Goal: Transaction & Acquisition: Obtain resource

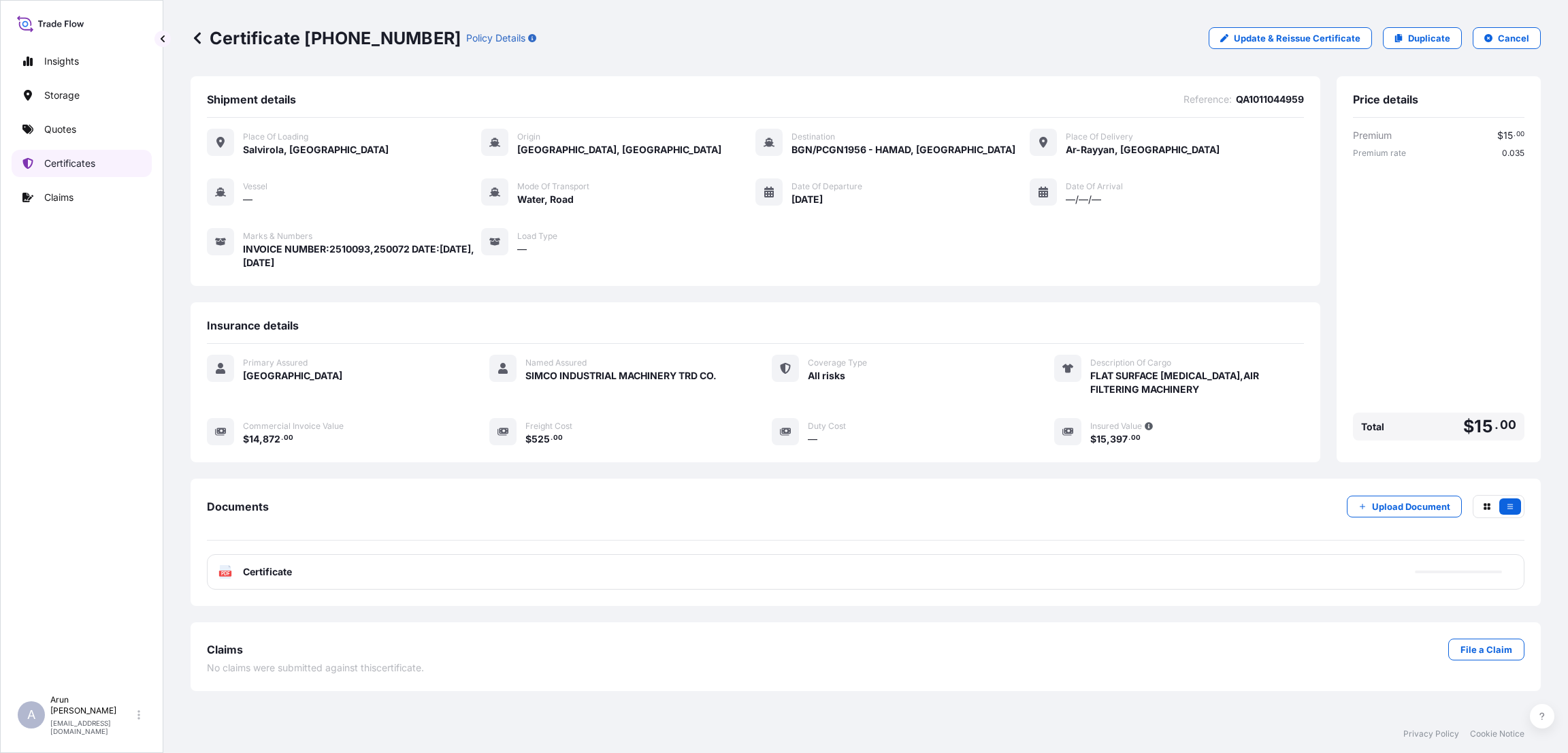
click at [79, 165] on p "Certificates" at bounding box center [69, 163] width 51 height 14
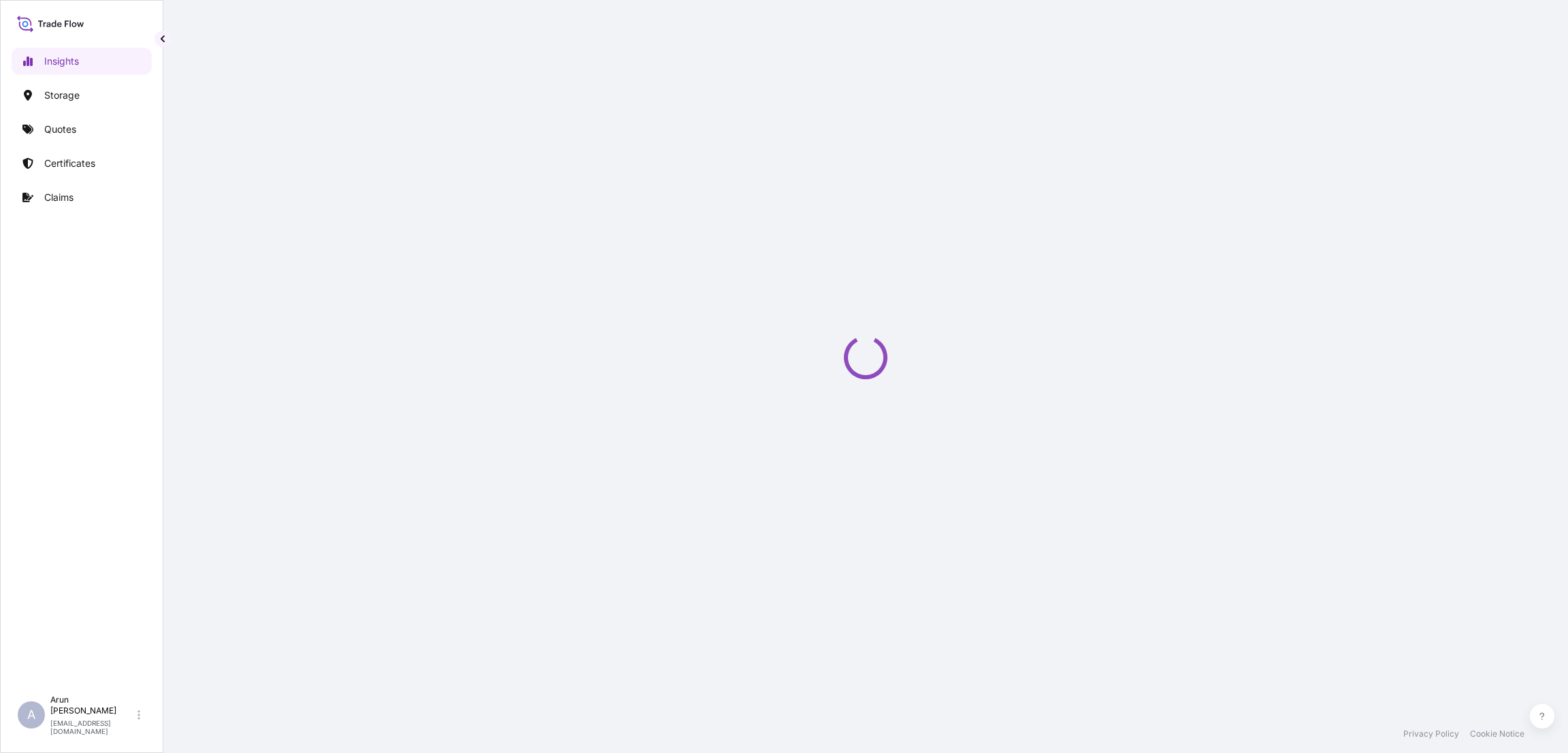
select select "2025"
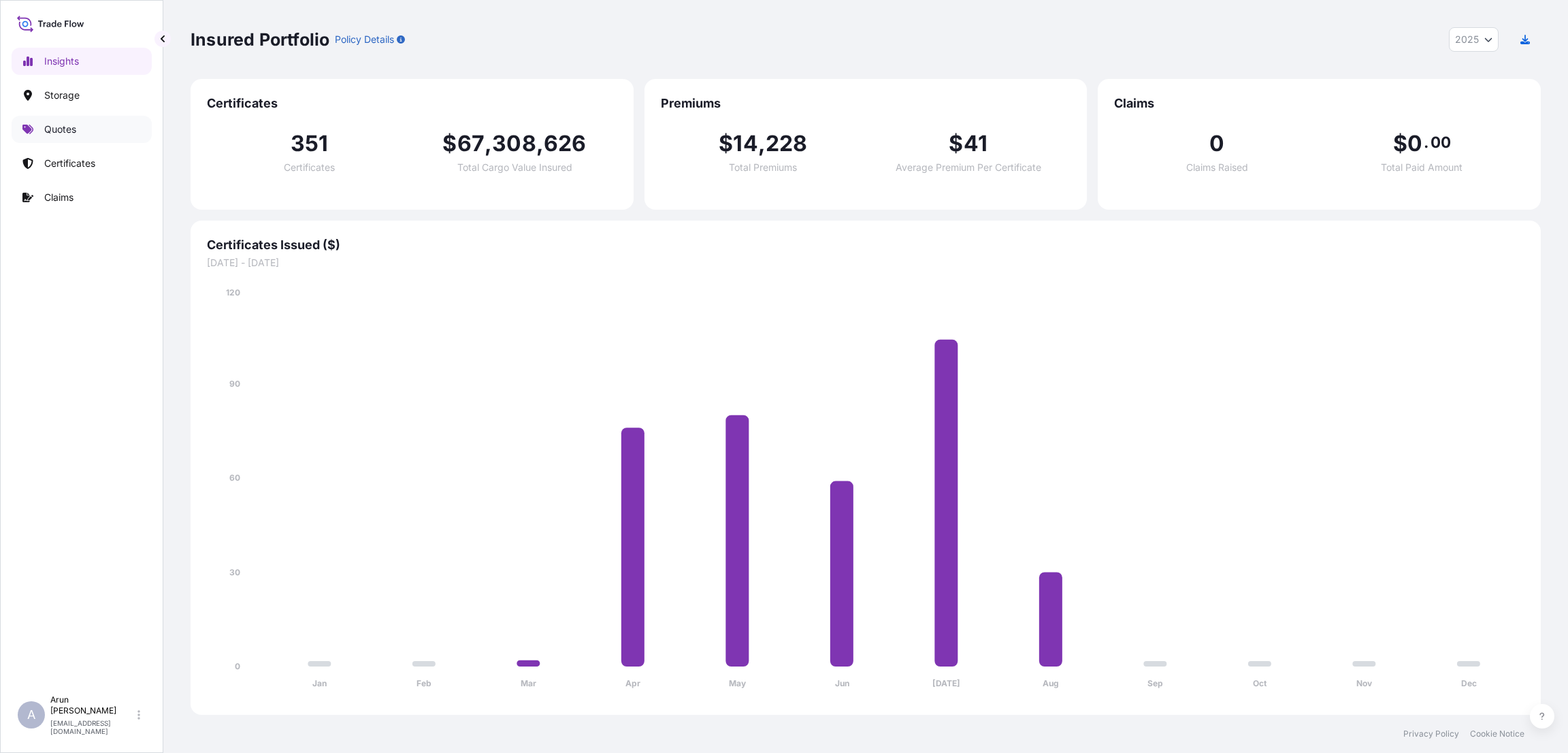
click at [65, 122] on p "Quotes" at bounding box center [60, 129] width 32 height 14
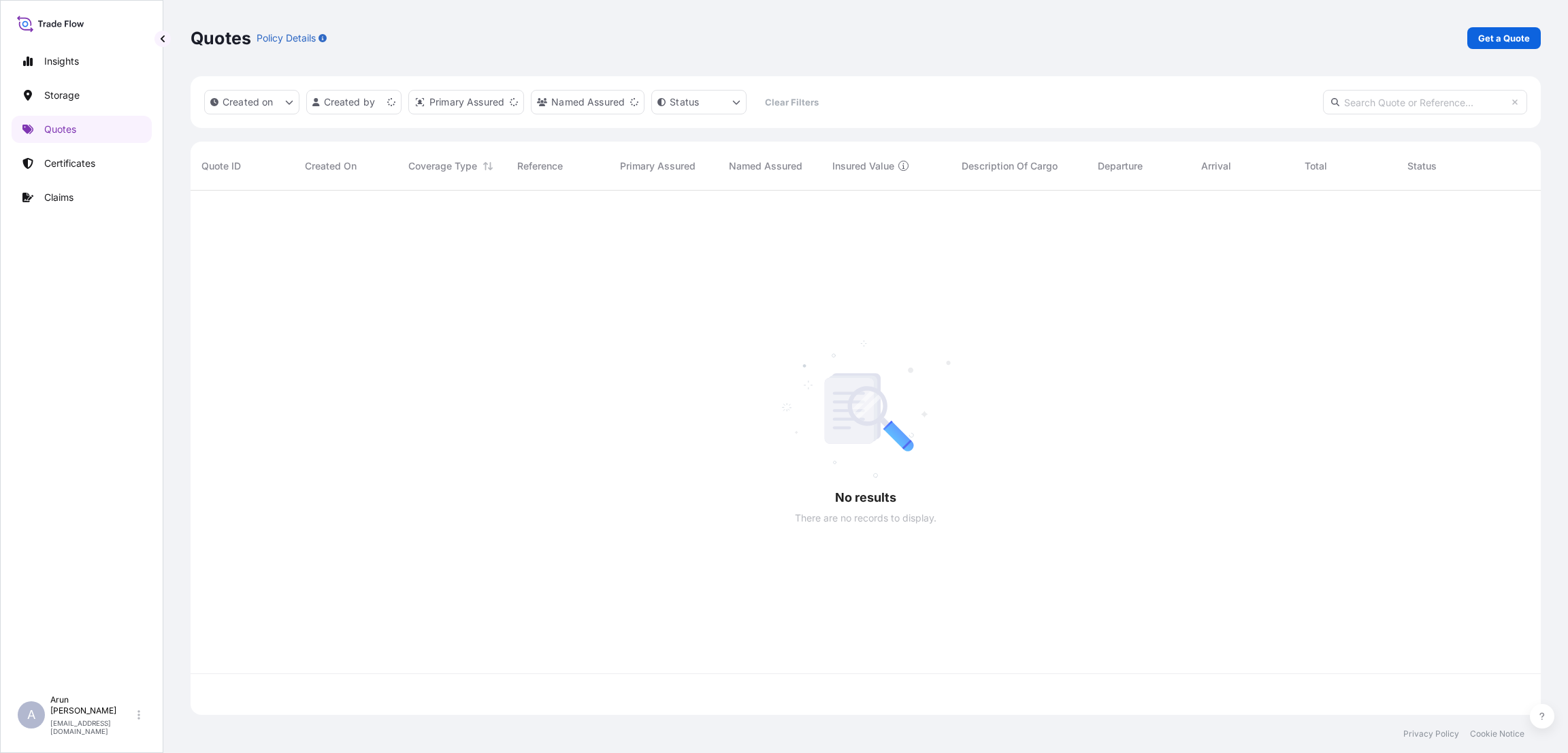
scroll to position [516, 1334]
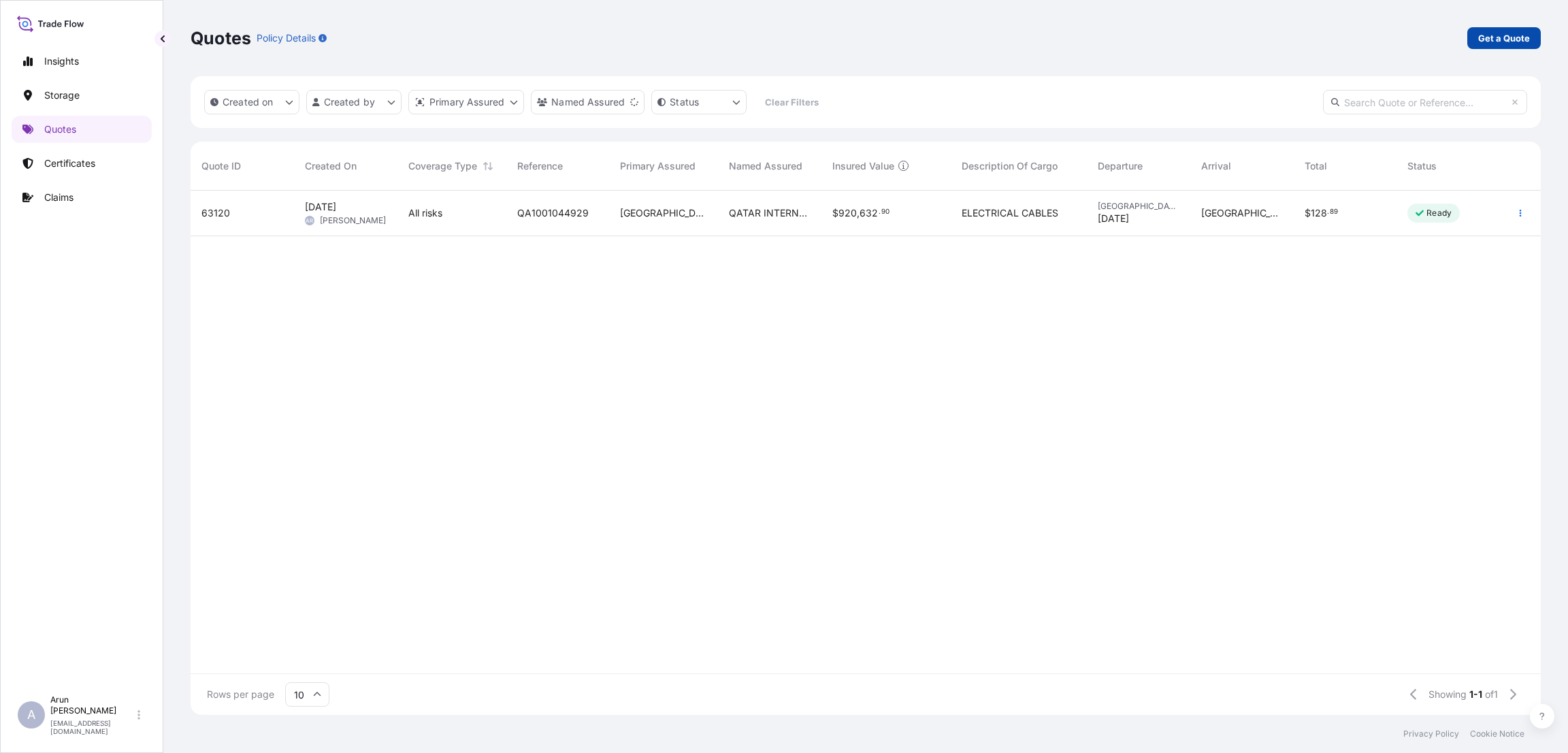
click at [1494, 32] on p "Get a Quote" at bounding box center [1504, 38] width 52 height 14
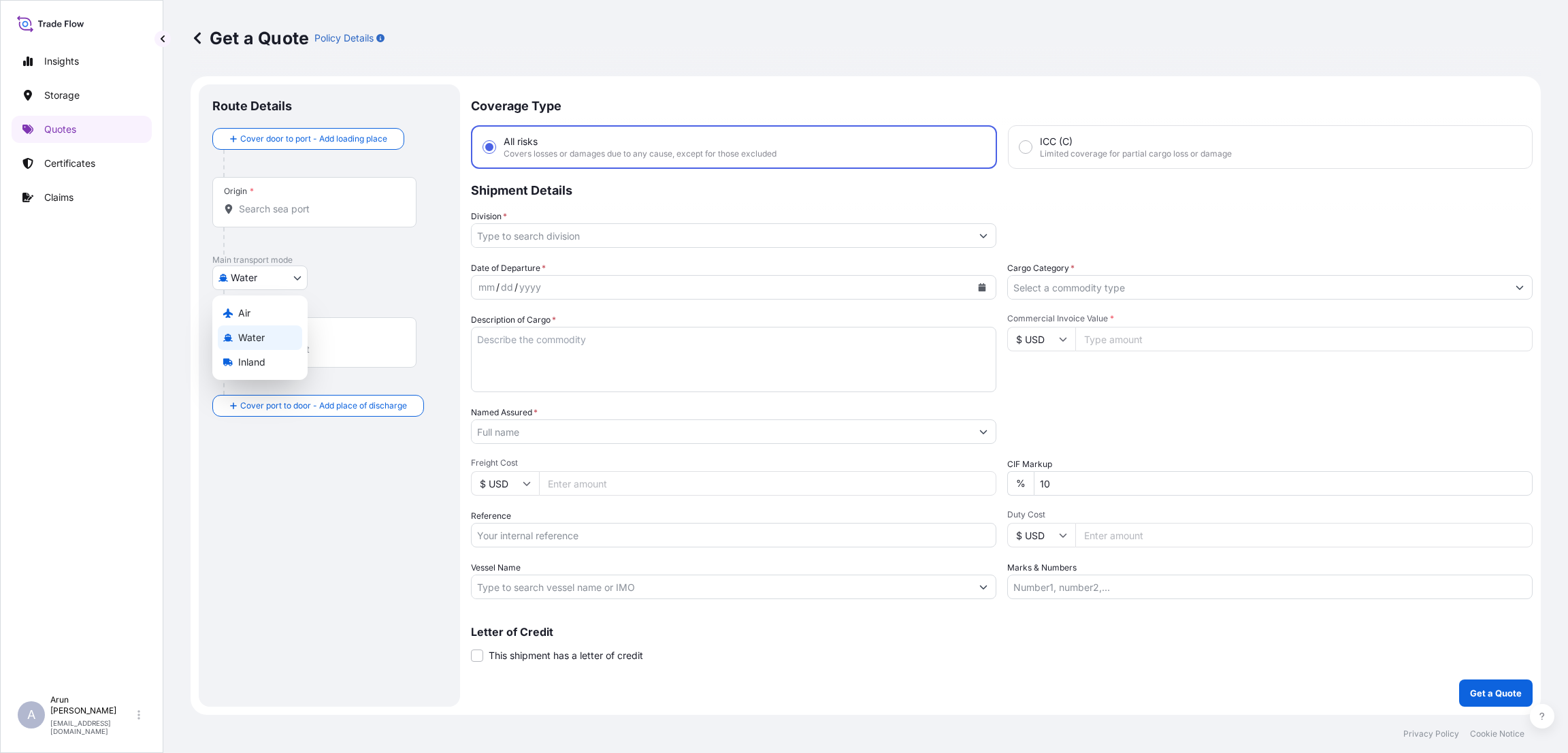
click at [273, 283] on body "Insights Storage Quotes Certificates Claims A [PERSON_NAME] [PERSON_NAME][EMAIL…" at bounding box center [784, 376] width 1568 height 753
click at [273, 355] on div "Inland" at bounding box center [260, 362] width 85 height 24
select select "Inland"
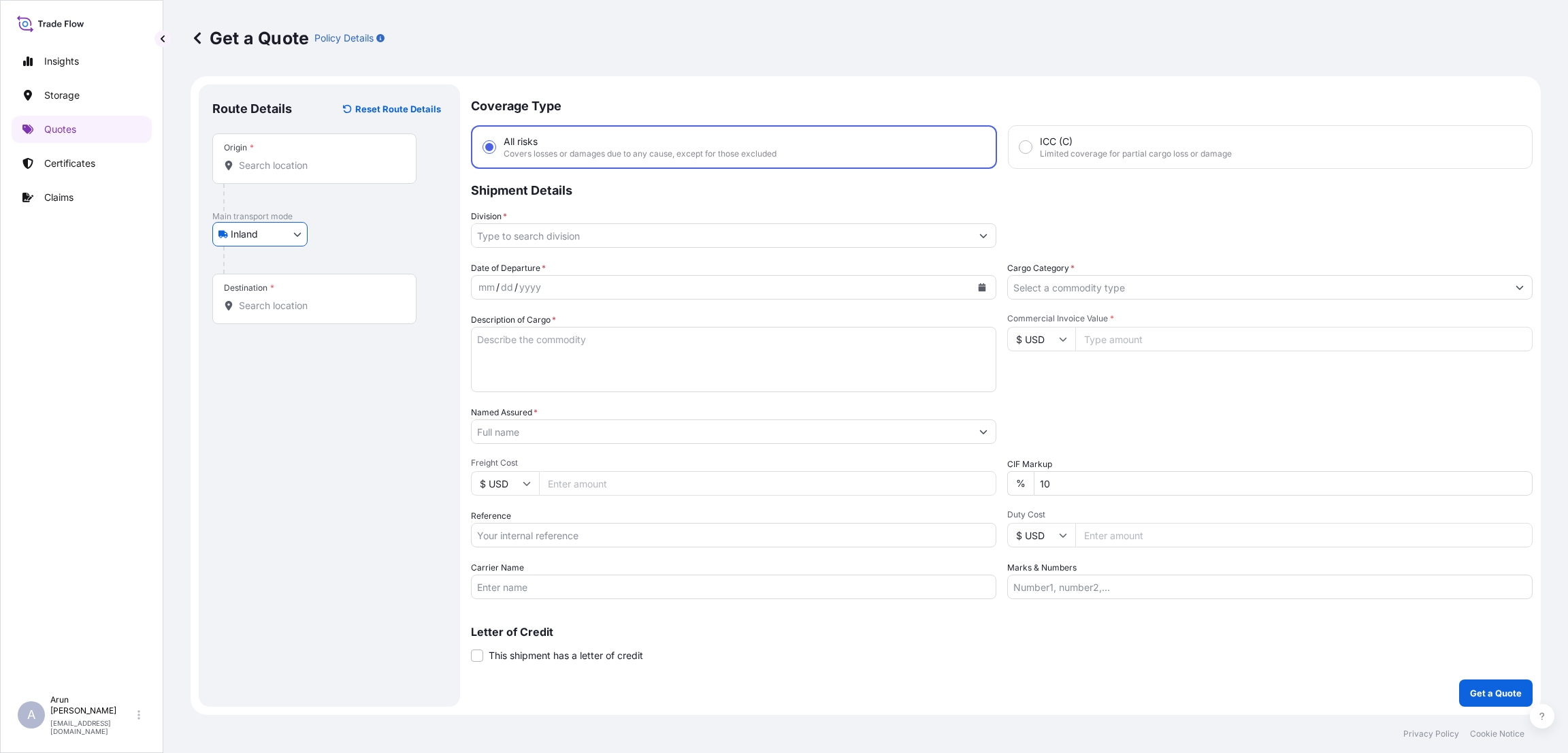
click at [286, 169] on input "Origin *" at bounding box center [319, 166] width 160 height 14
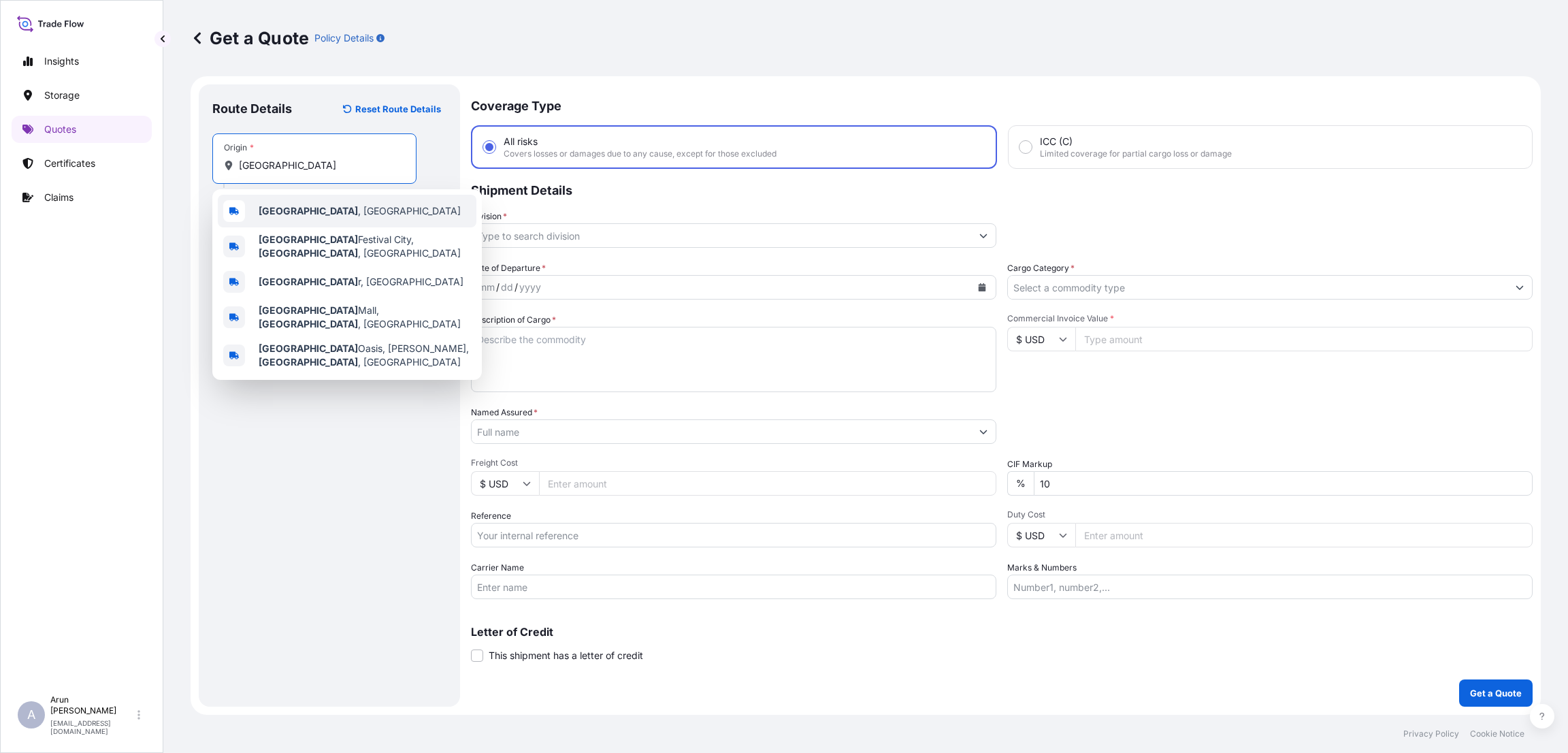
click at [313, 210] on div "[GEOGRAPHIC_DATA] , [GEOGRAPHIC_DATA]" at bounding box center [347, 211] width 259 height 33
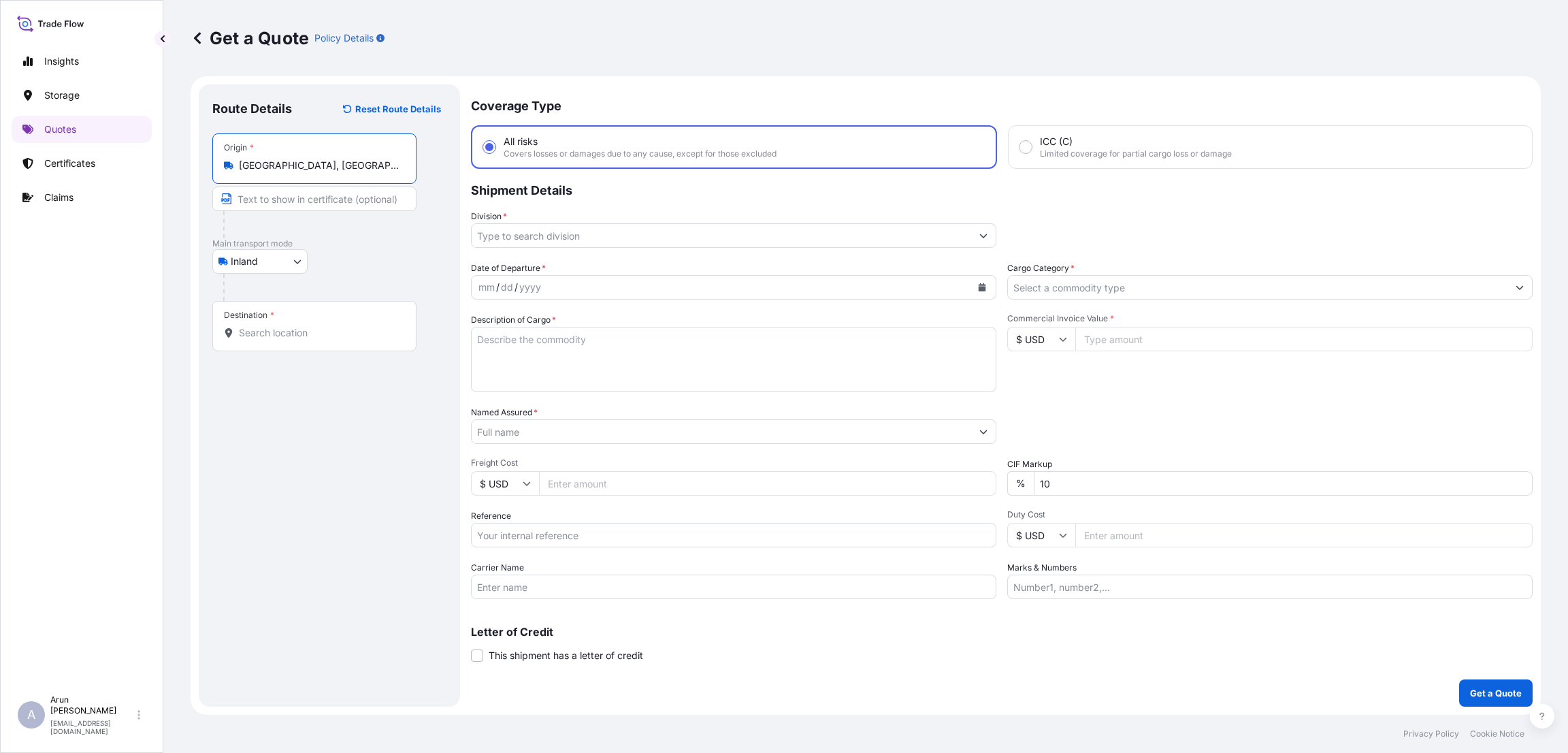
type input "[GEOGRAPHIC_DATA], [GEOGRAPHIC_DATA]"
click at [274, 338] on input "Destination *" at bounding box center [319, 333] width 160 height 14
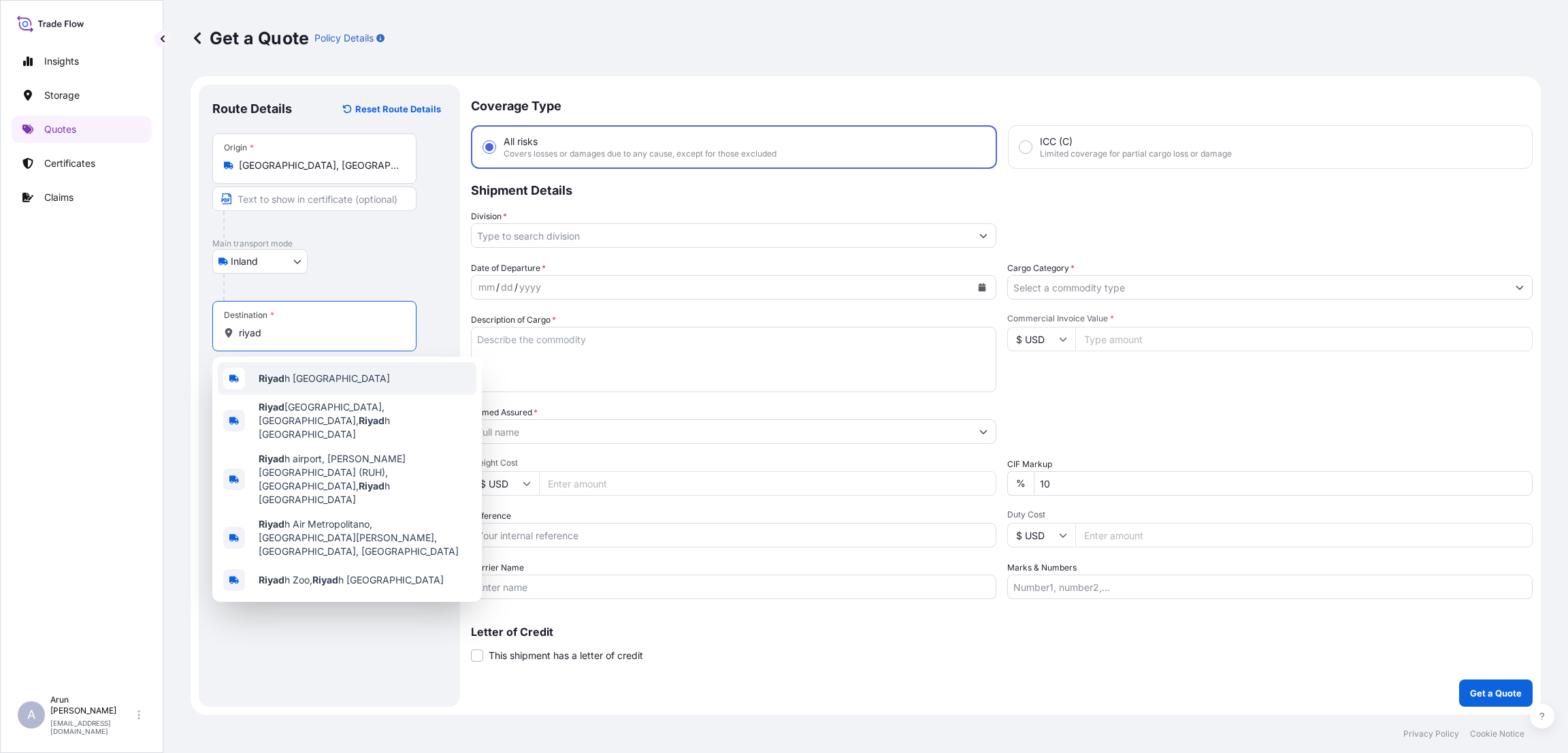
click at [281, 369] on div "Riyad h [GEOGRAPHIC_DATA]" at bounding box center [347, 379] width 259 height 33
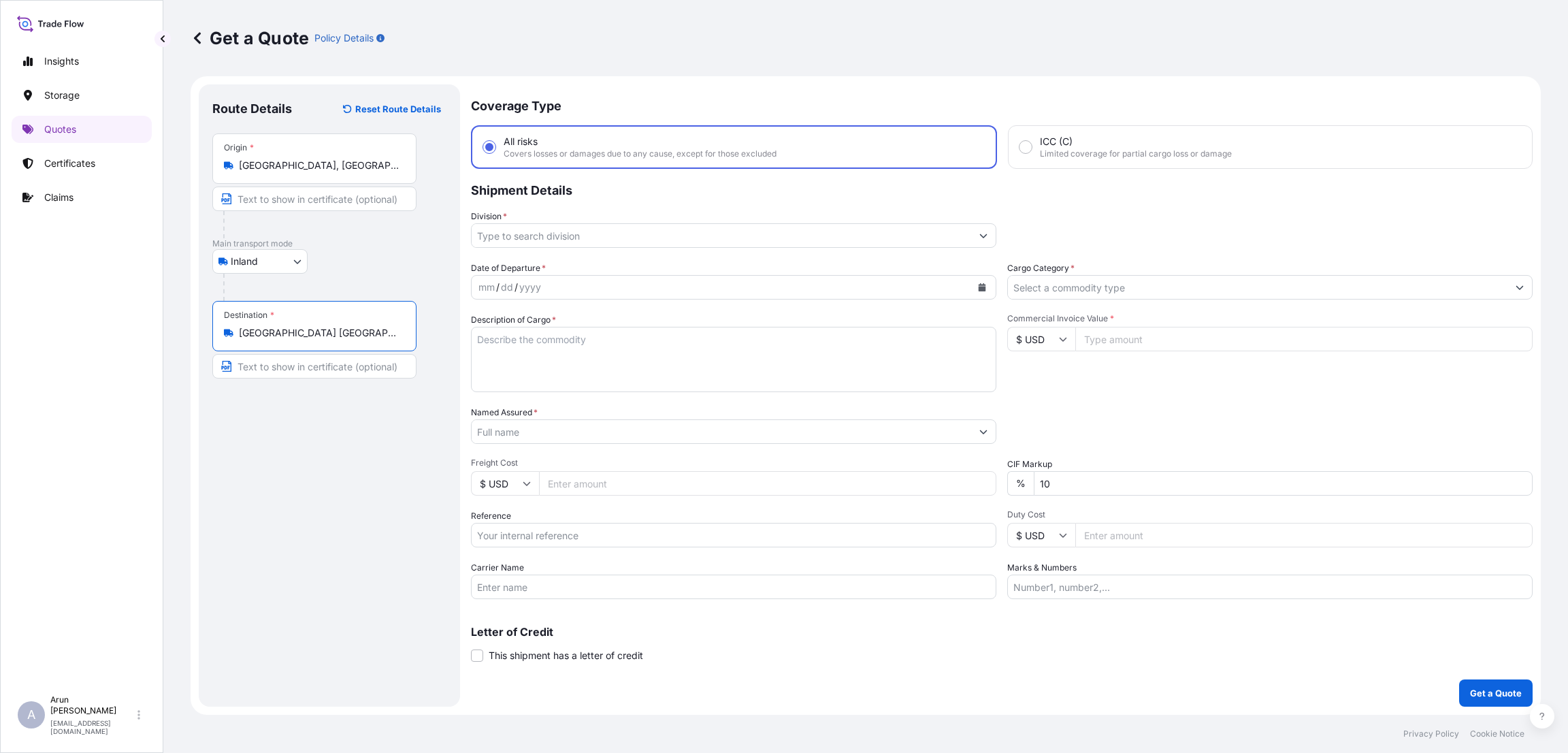
type input "[GEOGRAPHIC_DATA] [GEOGRAPHIC_DATA]"
click at [650, 232] on input "Division *" at bounding box center [721, 235] width 499 height 24
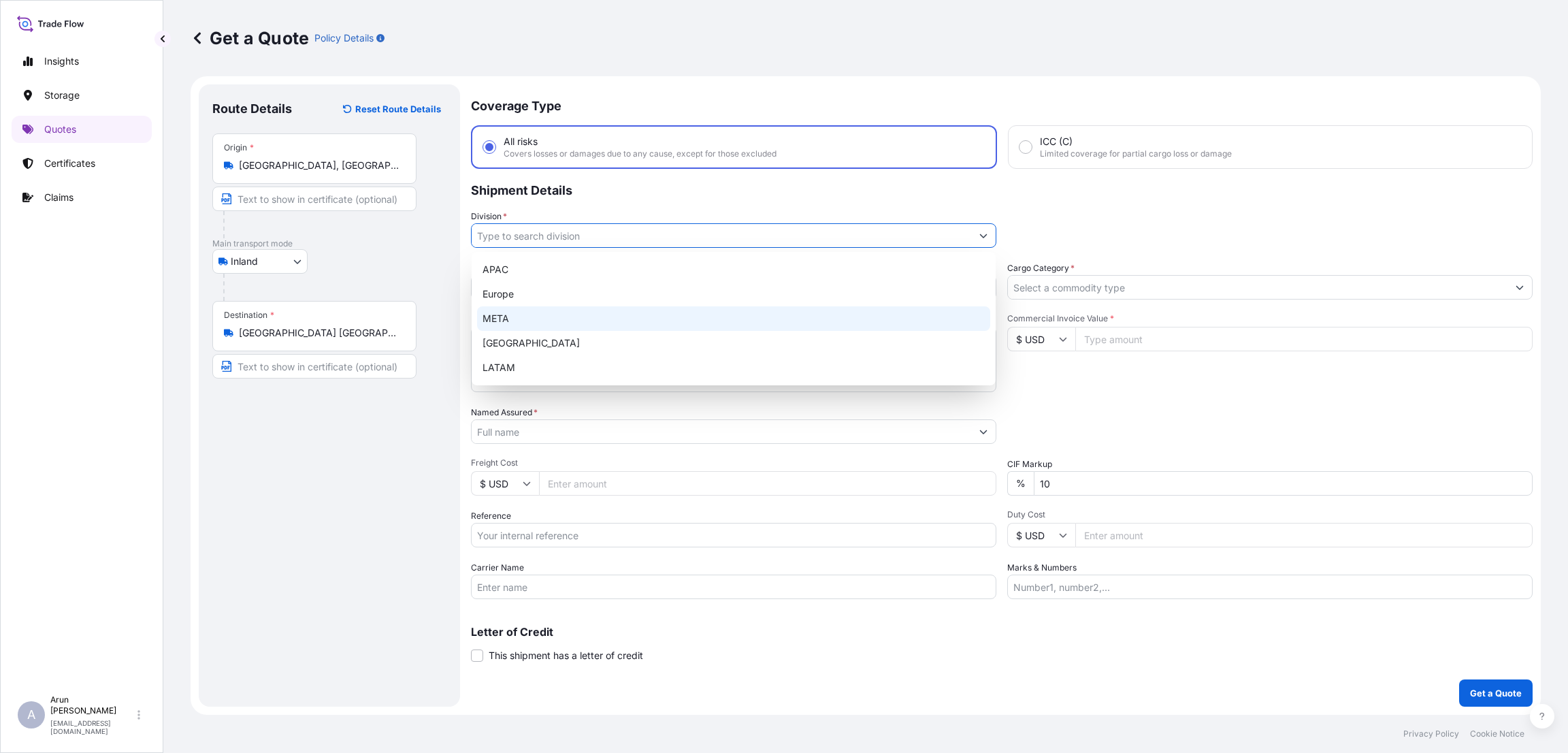
click at [649, 318] on div "META" at bounding box center [733, 318] width 513 height 24
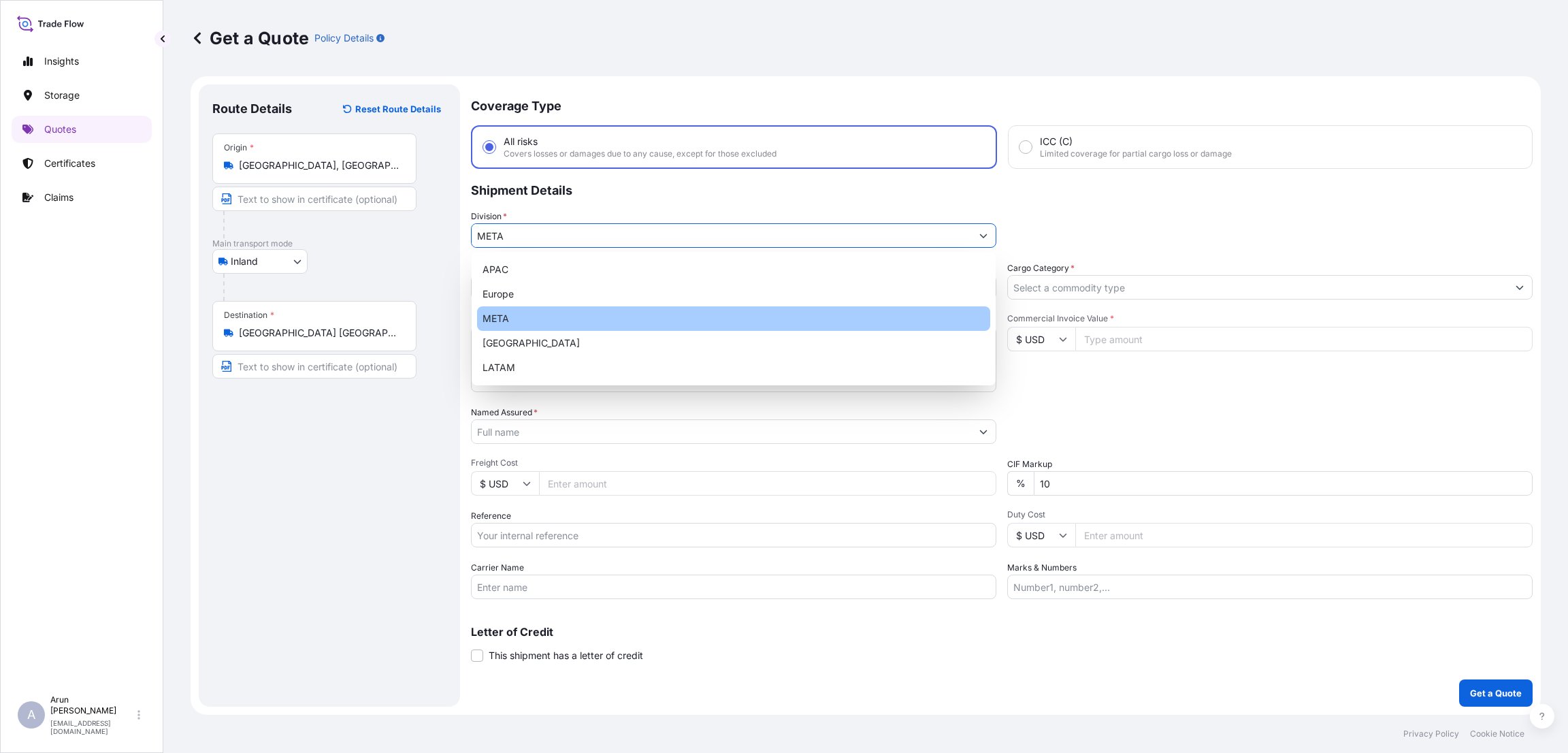
type input "META"
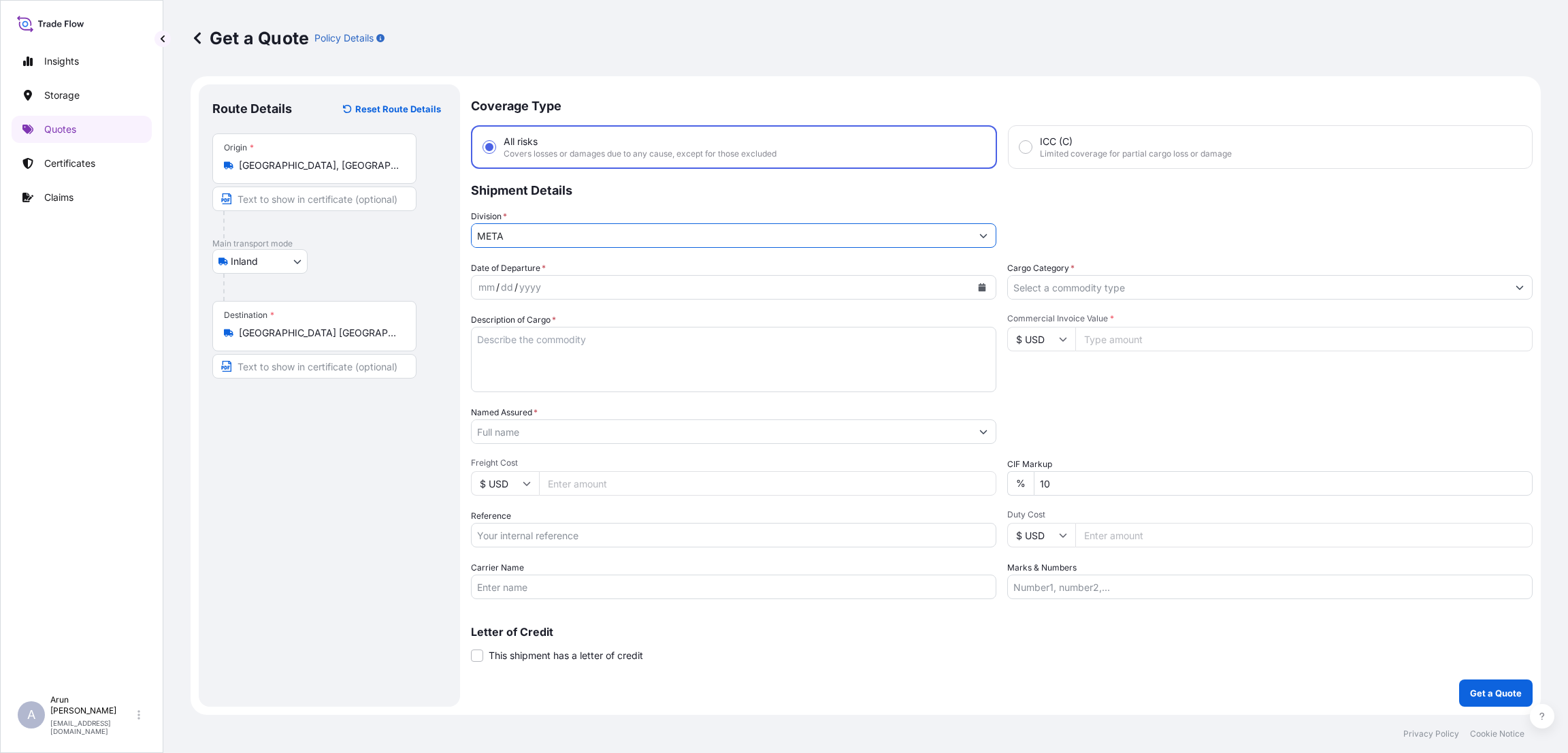
click at [981, 283] on icon "Calendar" at bounding box center [982, 286] width 8 height 8
click at [648, 430] on div "16" at bounding box center [649, 427] width 24 height 24
click at [1131, 273] on div "Cargo Category *" at bounding box center [1270, 280] width 525 height 38
click at [1126, 288] on input "Cargo Category *" at bounding box center [1258, 287] width 499 height 24
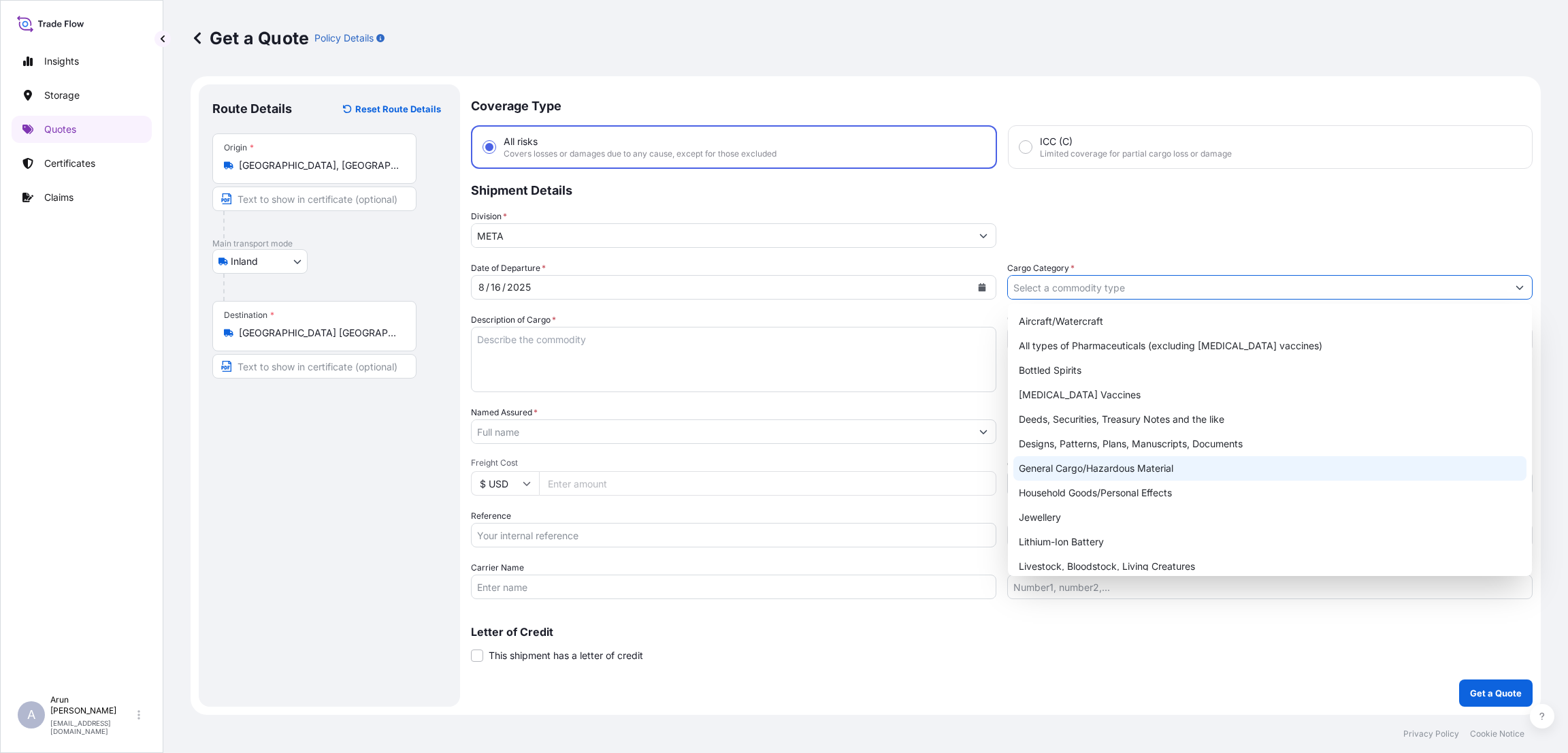
click at [1112, 469] on div "General Cargo/Hazardous Material" at bounding box center [1270, 468] width 513 height 24
type input "General Cargo/Hazardous Material"
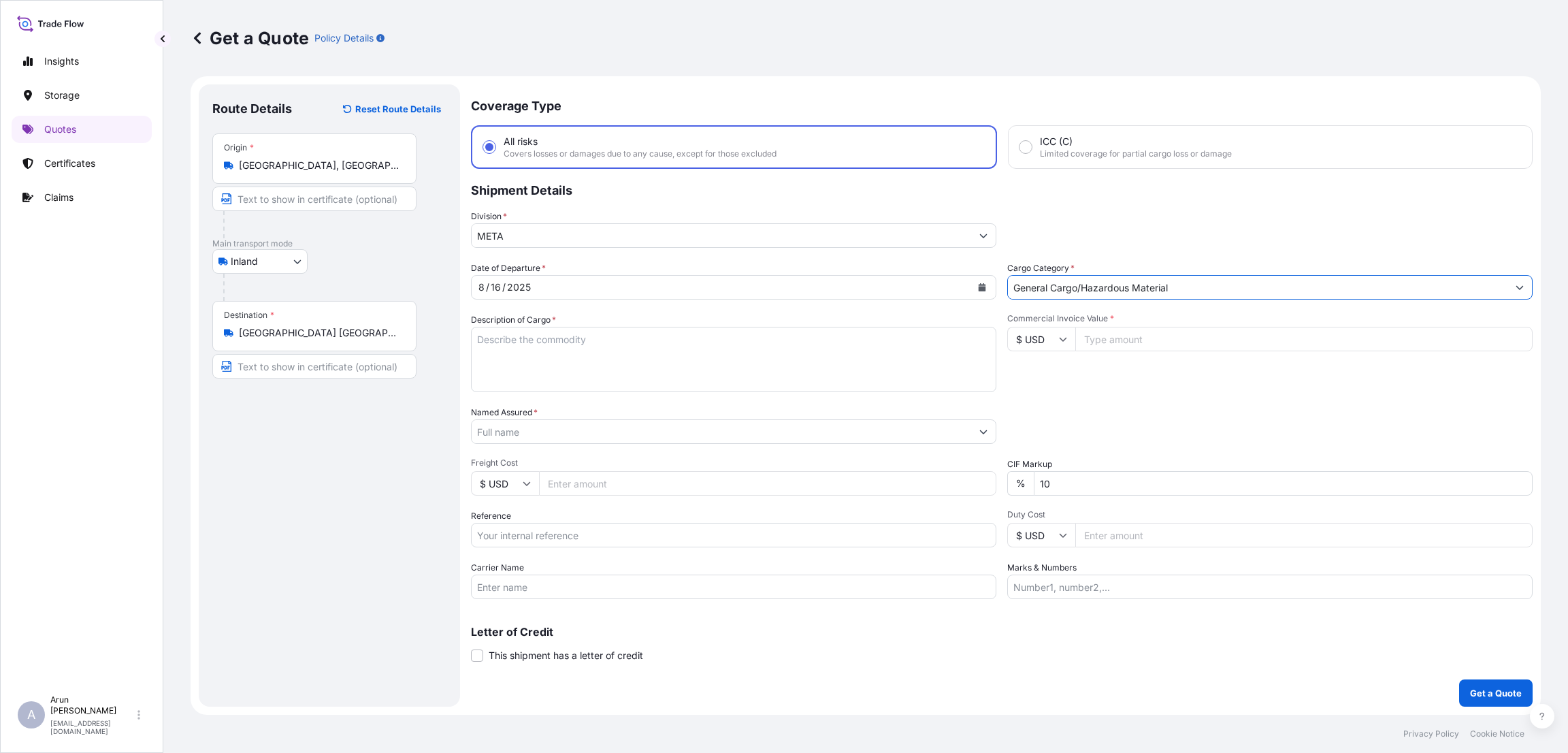
click at [650, 341] on textarea "Description of Cargo *" at bounding box center [733, 360] width 525 height 66
click at [1113, 331] on input "Commercial Invoice Value *" at bounding box center [1304, 339] width 457 height 24
type input "28809.25"
click at [530, 343] on textarea "Description of Cargo *" at bounding box center [733, 360] width 525 height 66
type textarea "i"
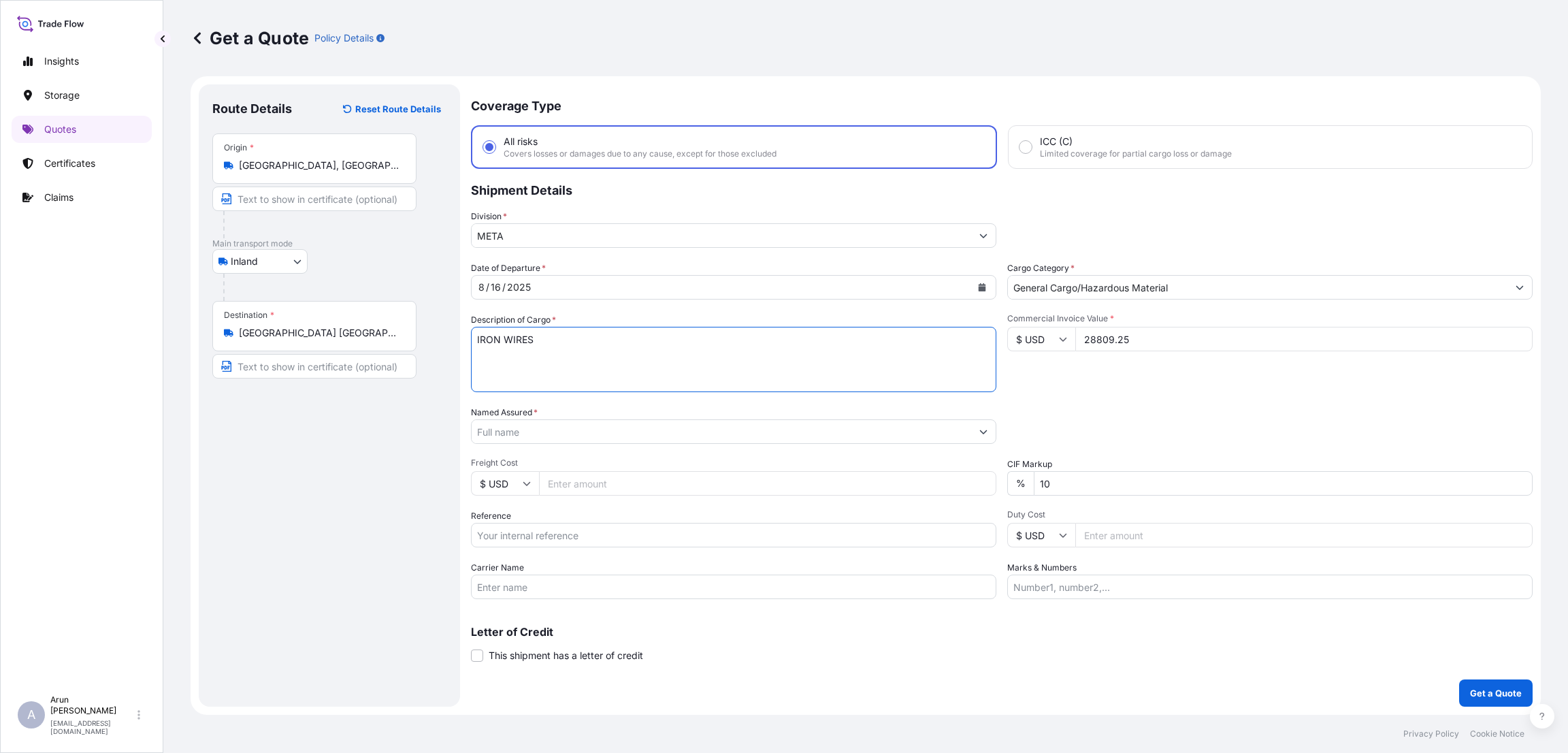
type textarea "IRON WIRES"
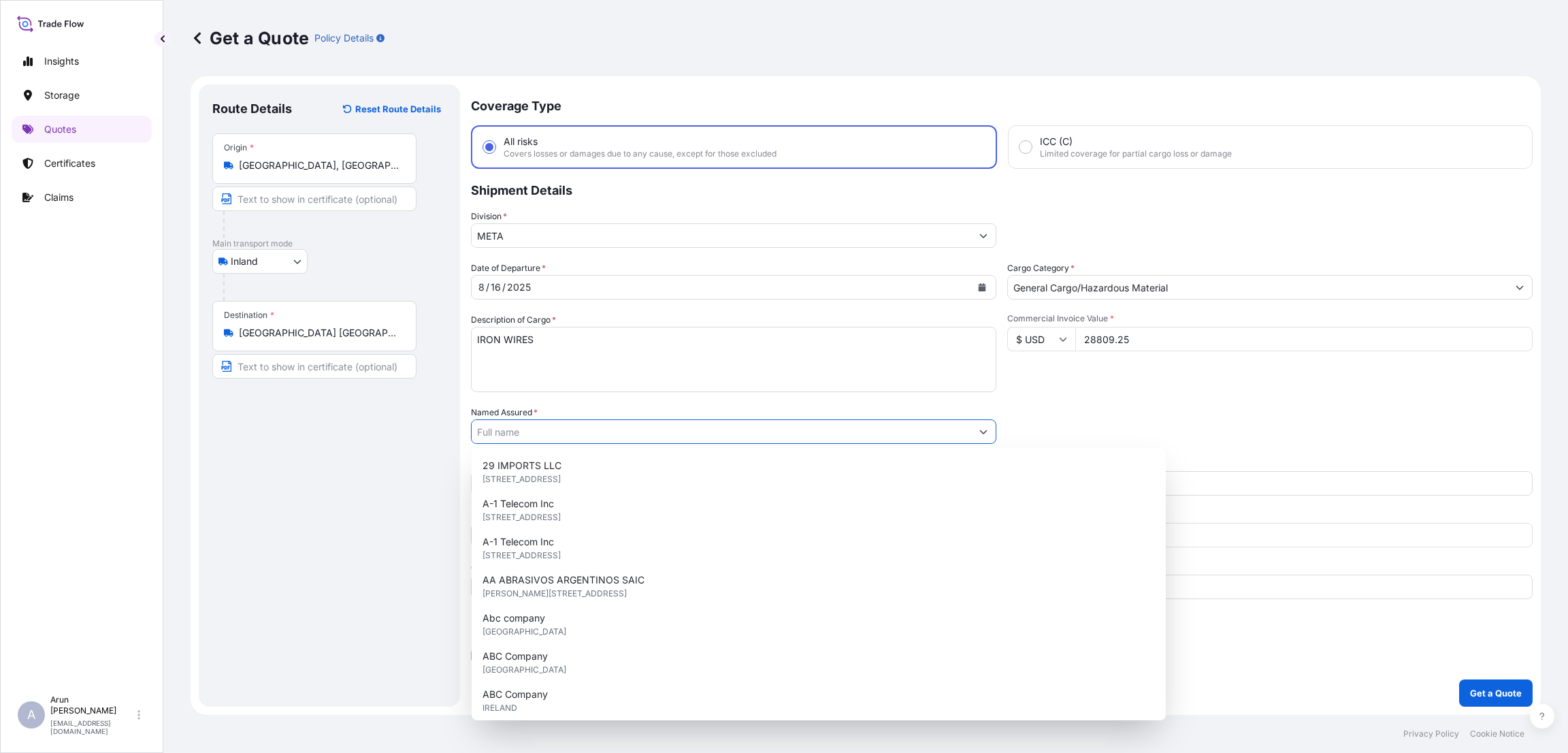
click at [557, 430] on input "Named Assured *" at bounding box center [721, 431] width 499 height 24
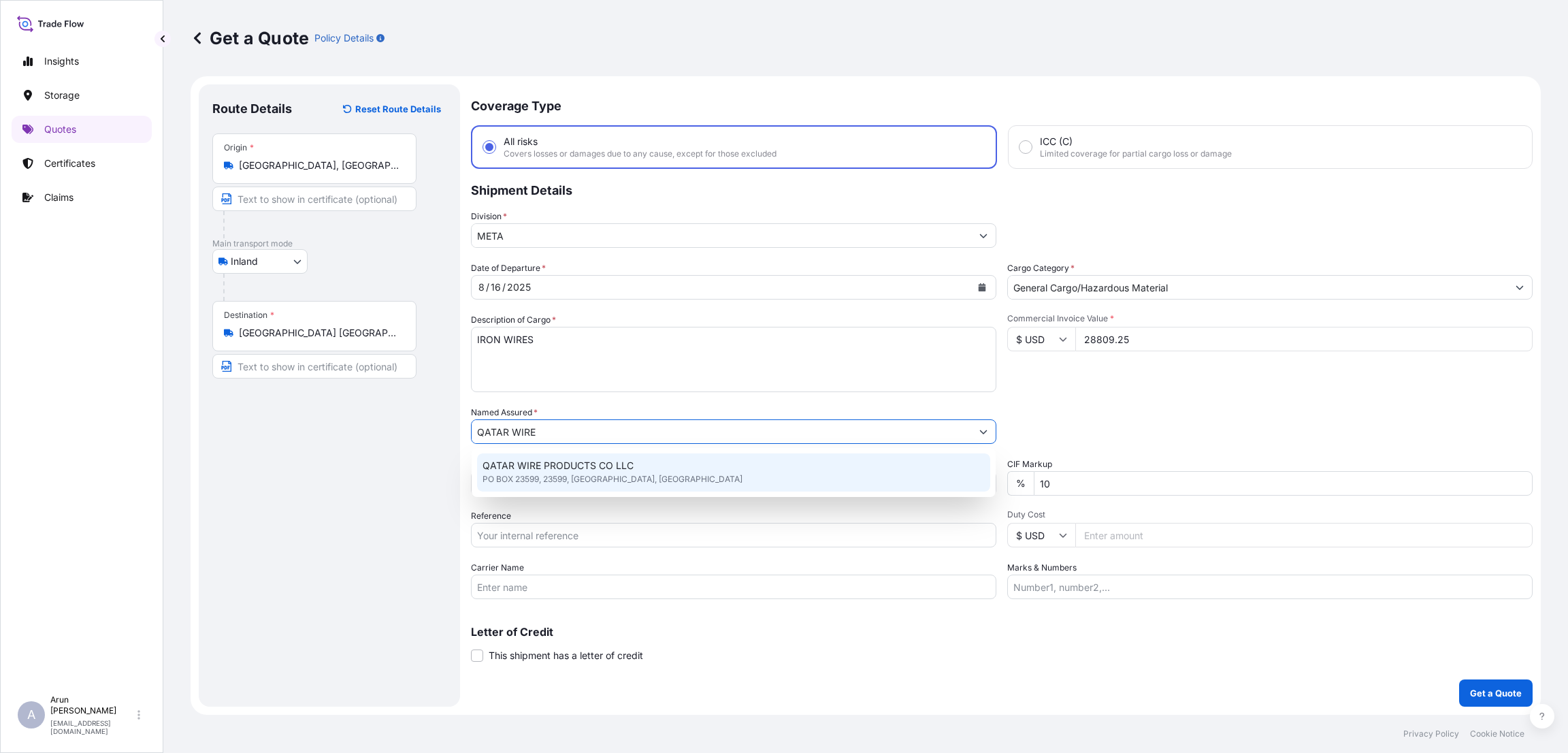
click at [557, 467] on span "QATAR WIRE PRODUCTS CO LLC" at bounding box center [557, 466] width 151 height 14
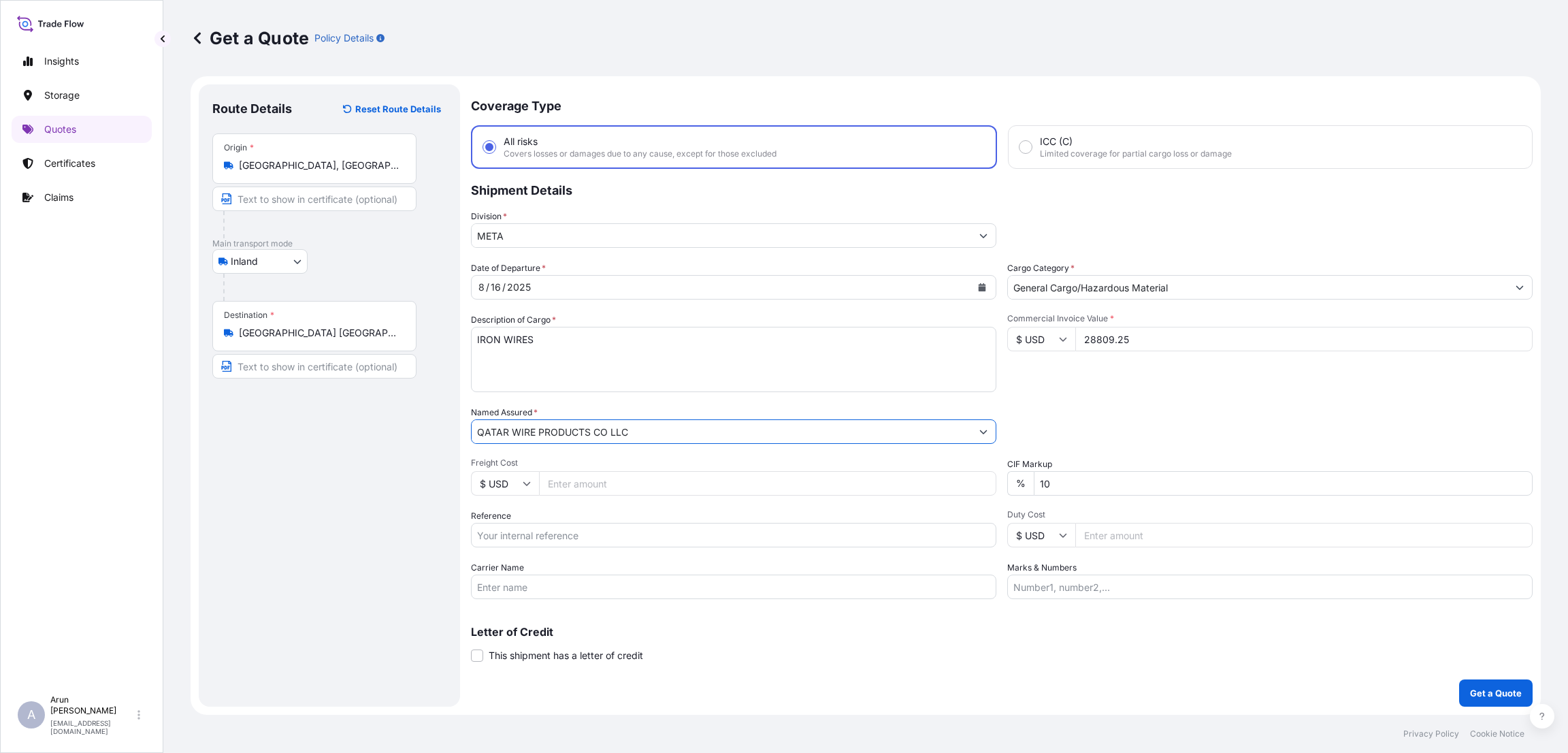
type input "QATAR WIRE PRODUCTS CO LLC"
click at [573, 484] on input "Freight Cost" at bounding box center [768, 483] width 457 height 24
type input "600"
click at [599, 535] on input "Reference" at bounding box center [733, 535] width 525 height 24
type input "QA1001044968"
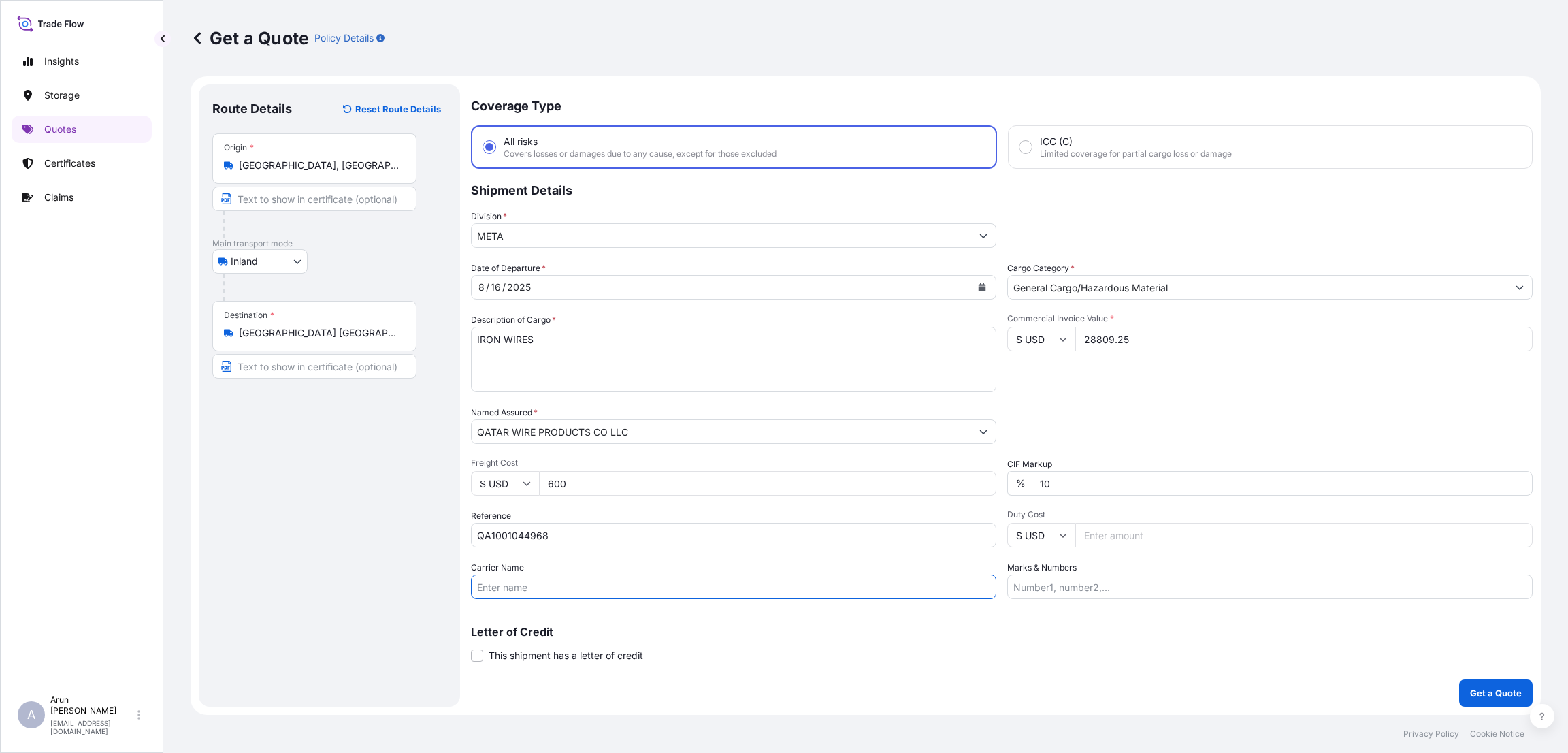
click at [587, 579] on input "Carrier Name" at bounding box center [733, 587] width 525 height 24
type input "BY TRUCK"
click at [1076, 589] on input "Marks & Numbers" at bounding box center [1270, 587] width 525 height 24
type input "INVOICE NUMBER:2656/25 DATE:[DATE]"
click at [1505, 698] on p "Get a Quote" at bounding box center [1496, 693] width 52 height 14
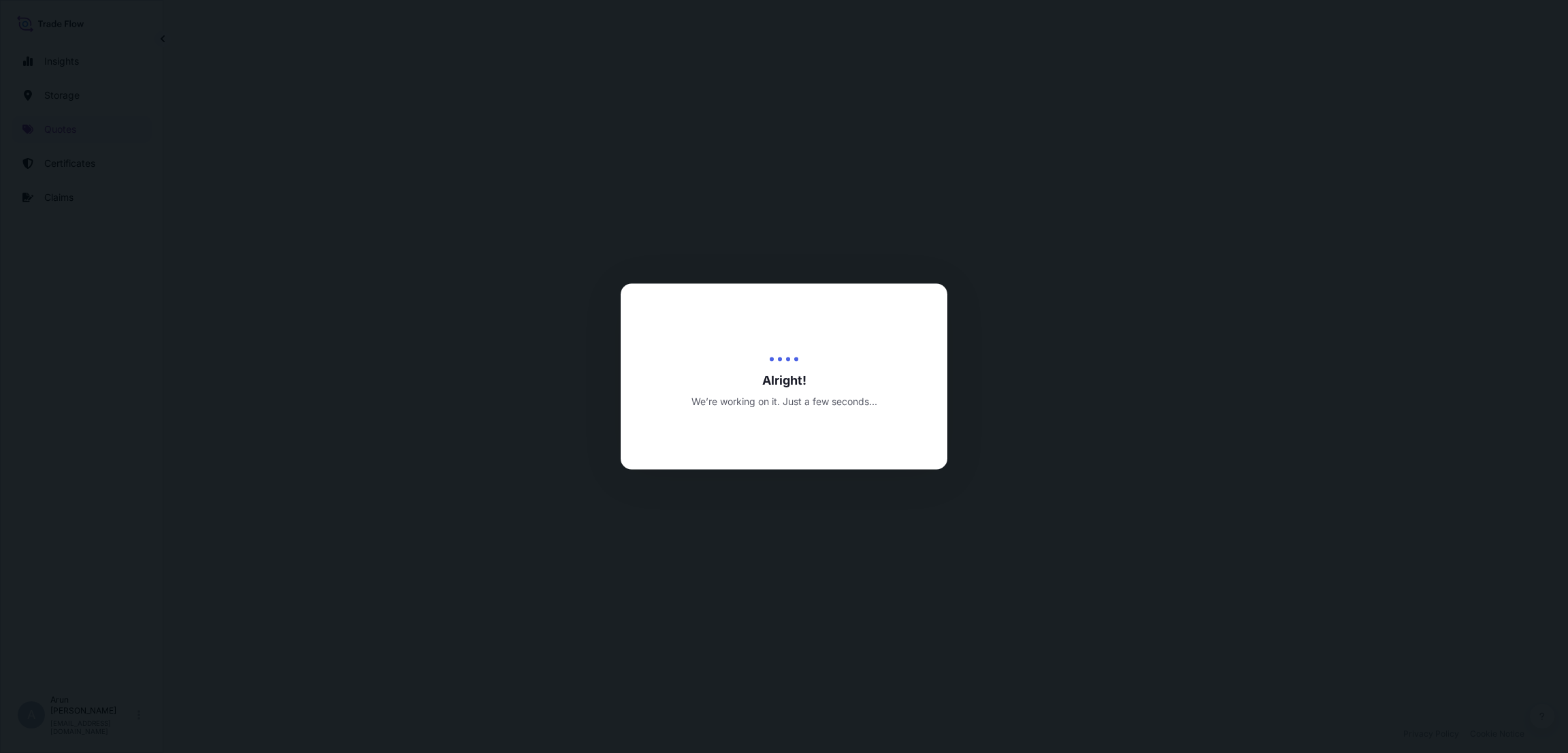
select select "Inland"
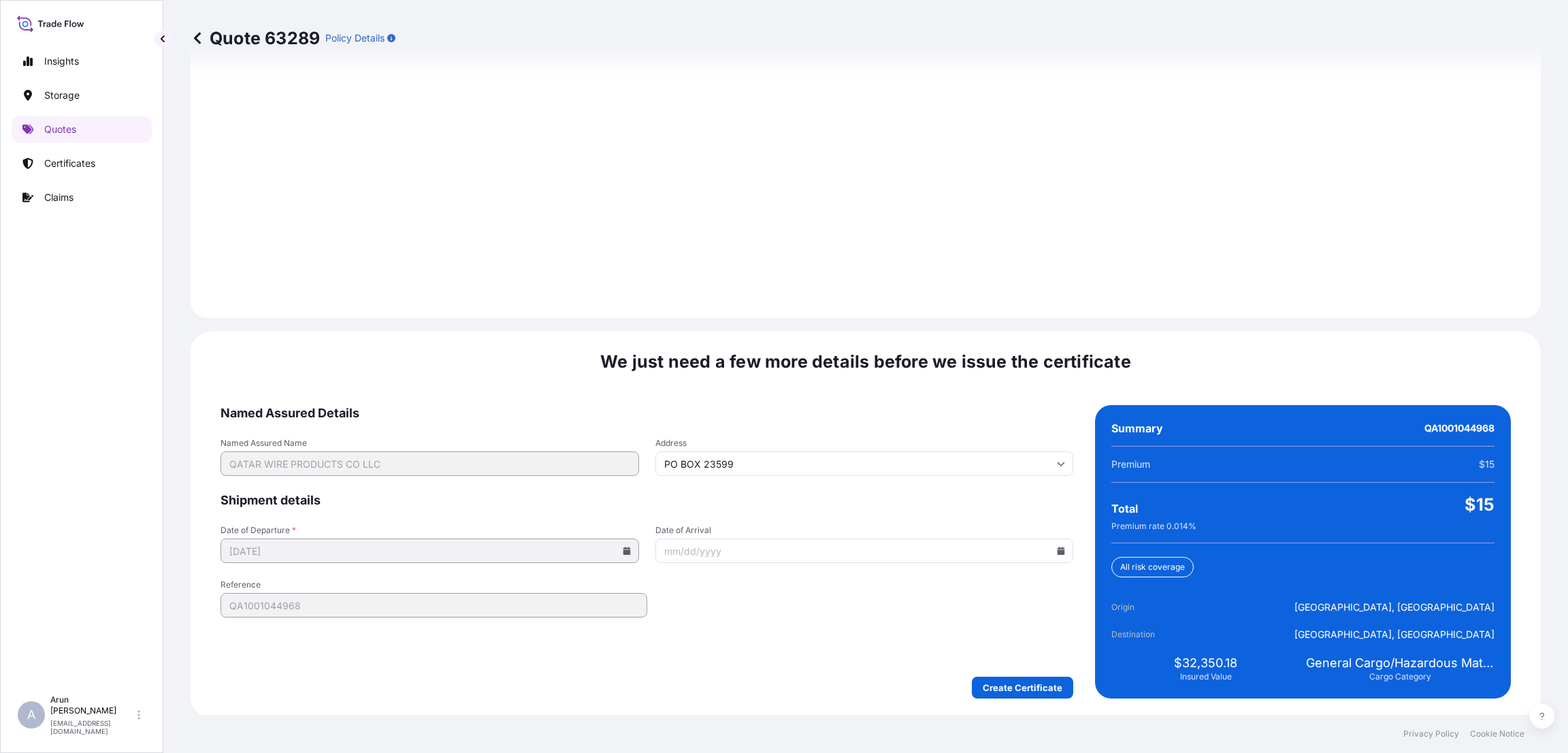
scroll to position [1826, 0]
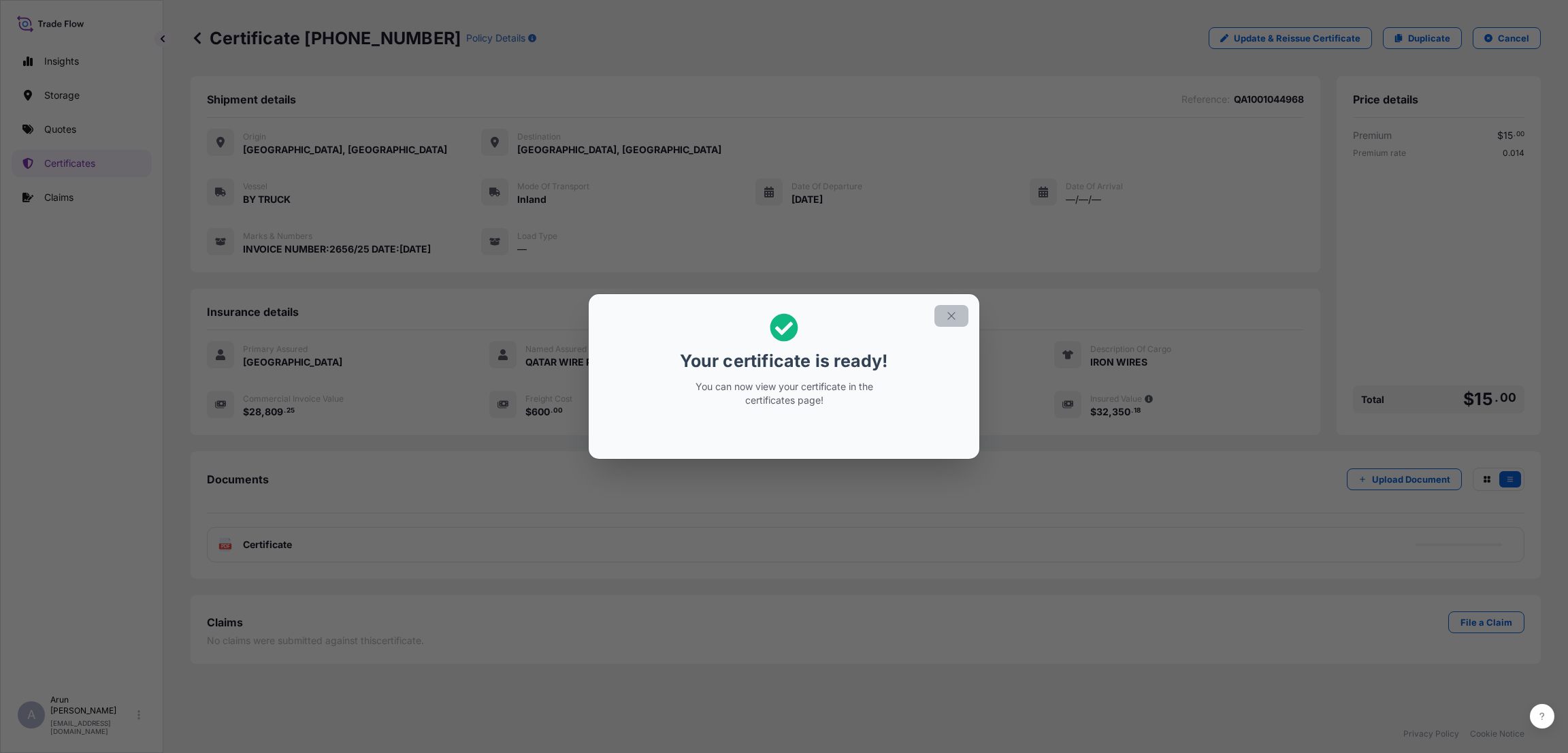
click at [948, 311] on icon "button" at bounding box center [951, 316] width 12 height 12
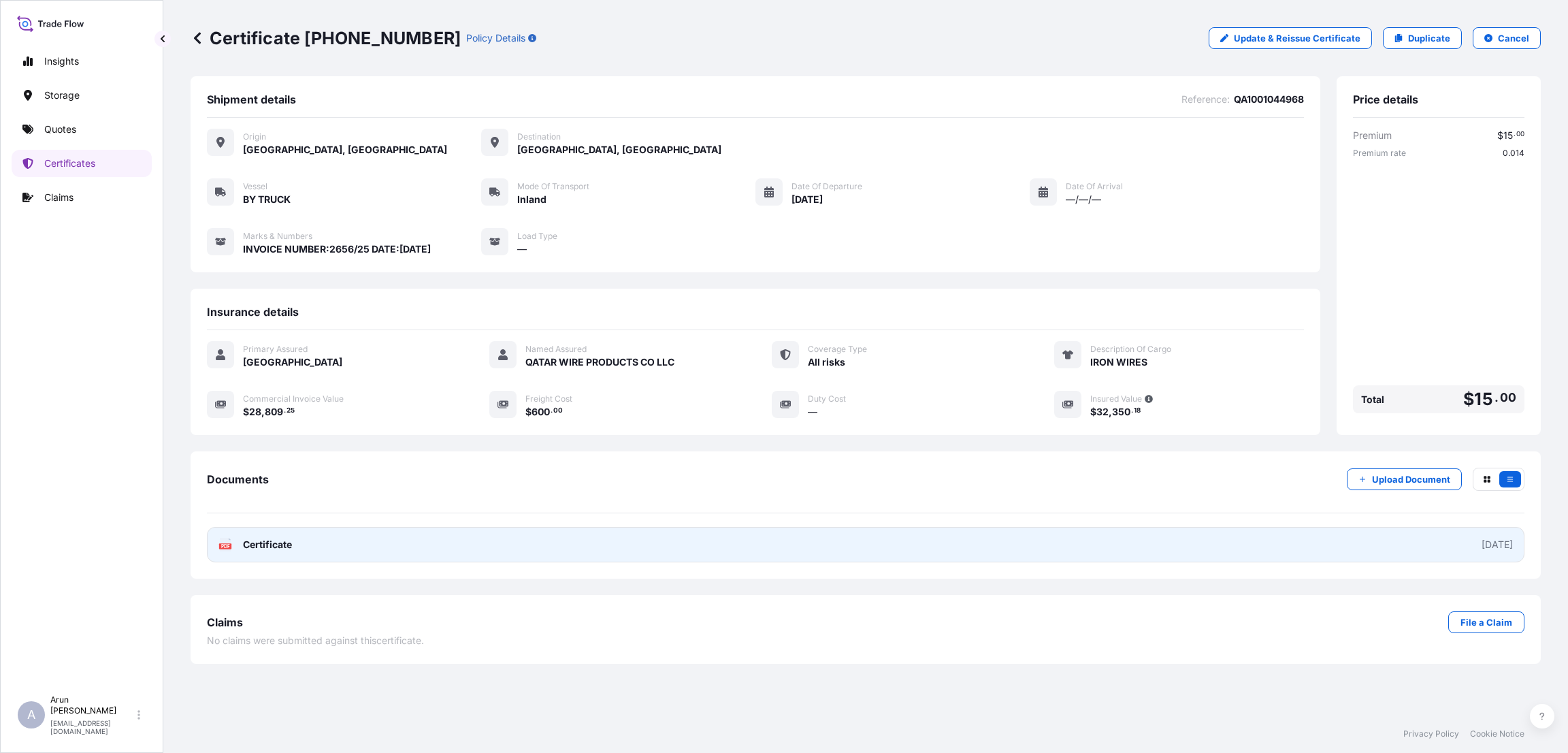
click at [1373, 534] on link "PDF Certificate [DATE]" at bounding box center [866, 544] width 1318 height 35
